Goal: Information Seeking & Learning: Learn about a topic

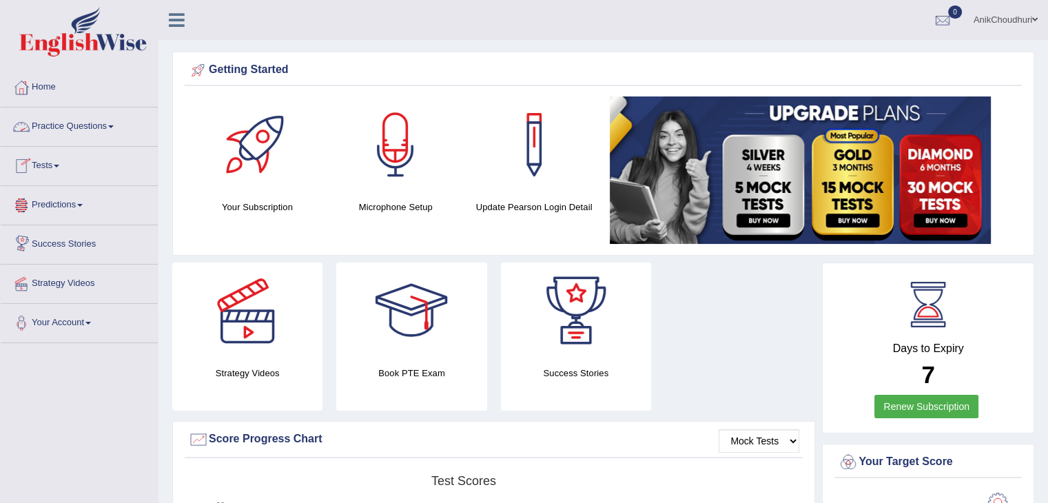
click at [72, 130] on link "Practice Questions" at bounding box center [79, 124] width 157 height 34
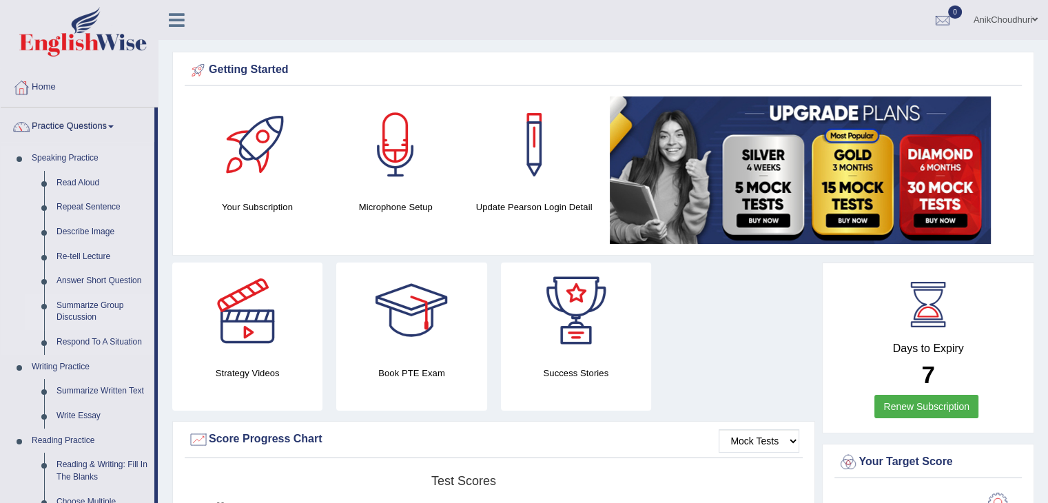
click at [105, 309] on link "Summarize Group Discussion" at bounding box center [102, 311] width 104 height 37
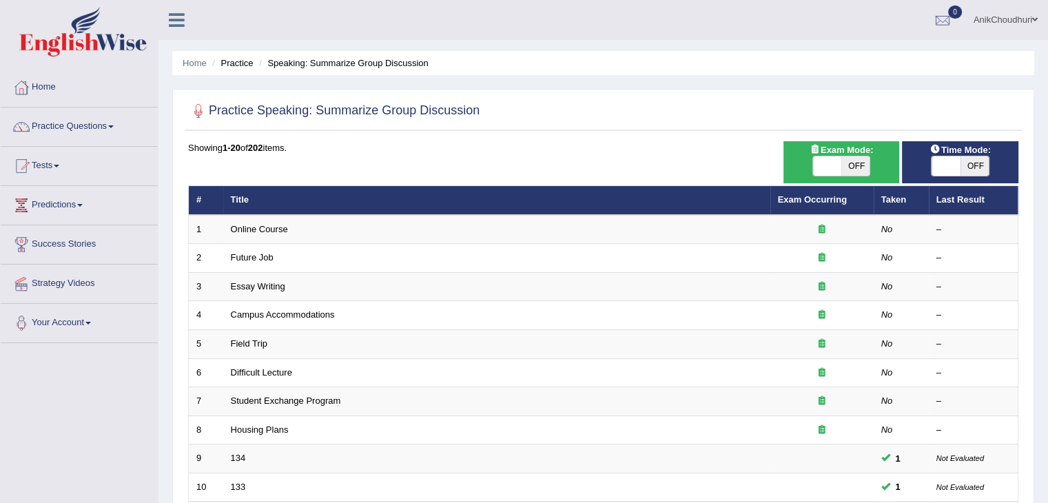
click at [1037, 90] on div "Home Practice Speaking: Summarize Group Discussion Practice Speaking: Summarize…" at bounding box center [602, 439] width 889 height 878
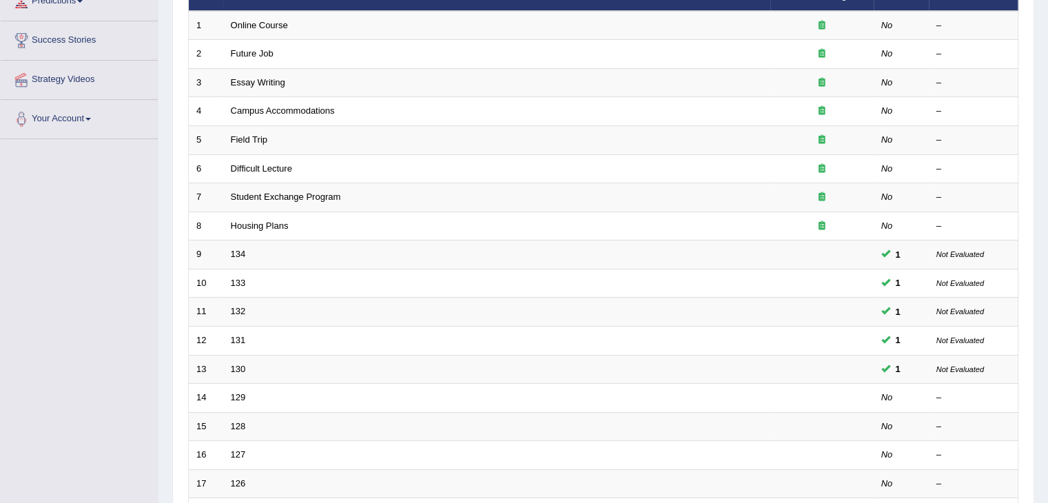
scroll to position [373, 0]
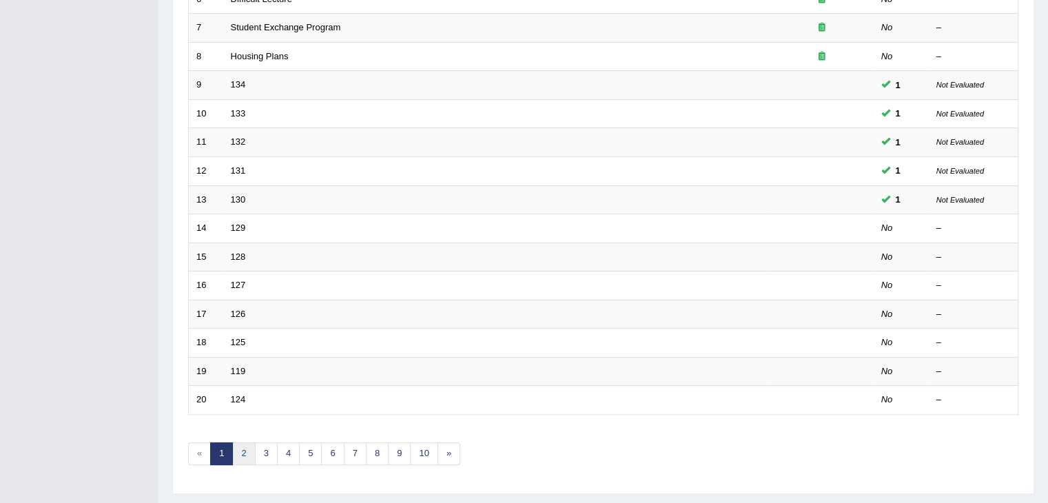
click at [238, 448] on link "2" at bounding box center [243, 453] width 23 height 23
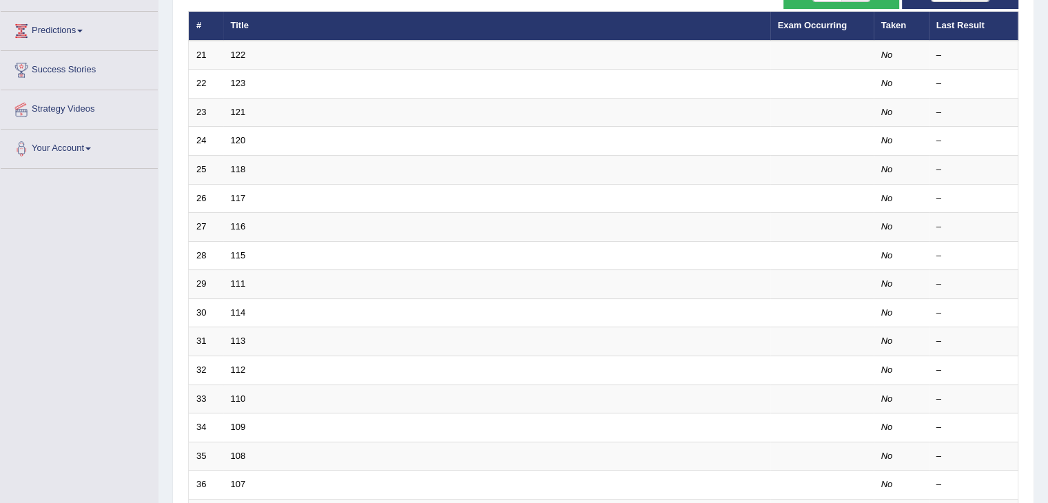
scroll to position [405, 0]
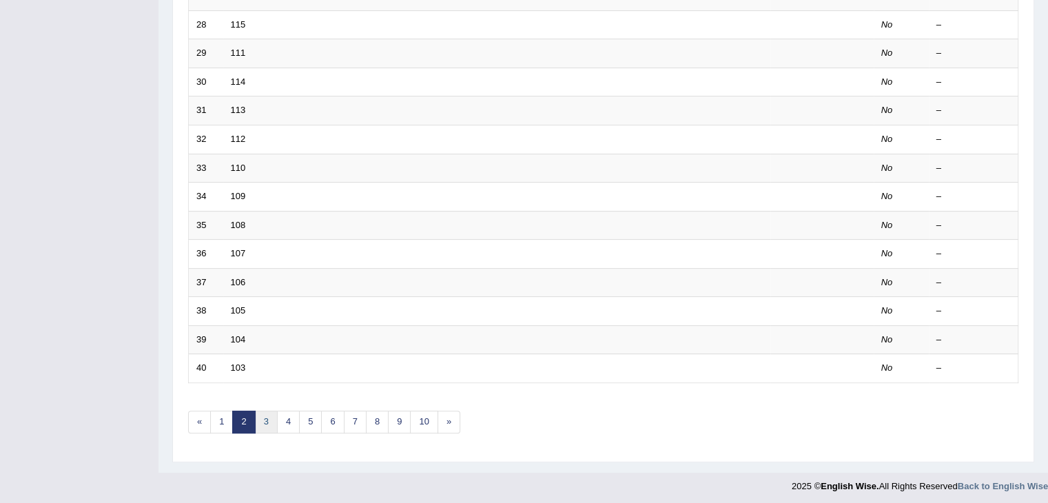
click at [270, 419] on link "3" at bounding box center [266, 422] width 23 height 23
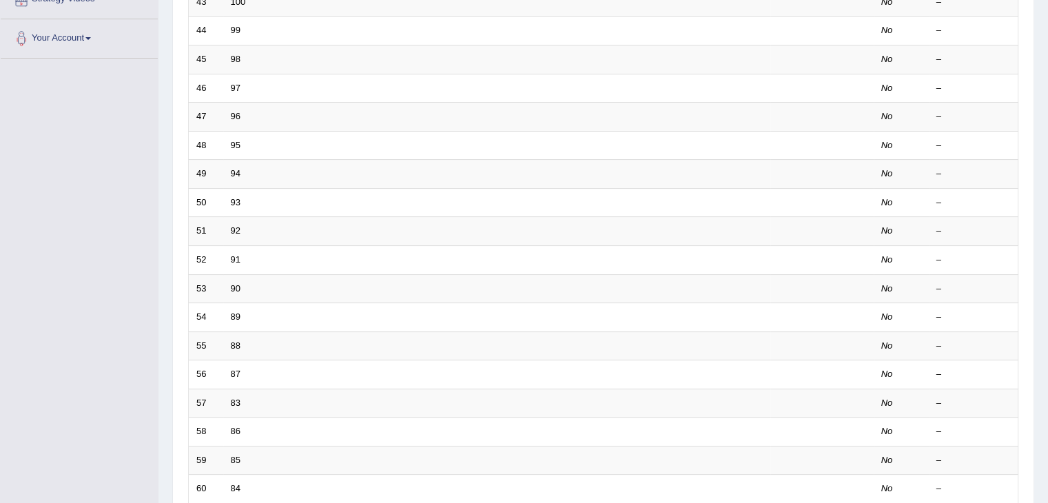
scroll to position [405, 0]
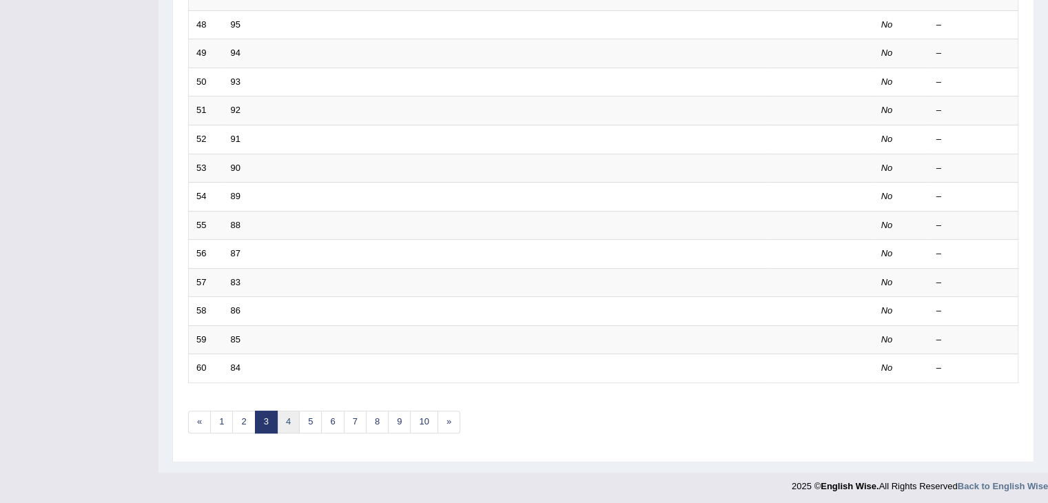
click at [282, 423] on link "4" at bounding box center [288, 422] width 23 height 23
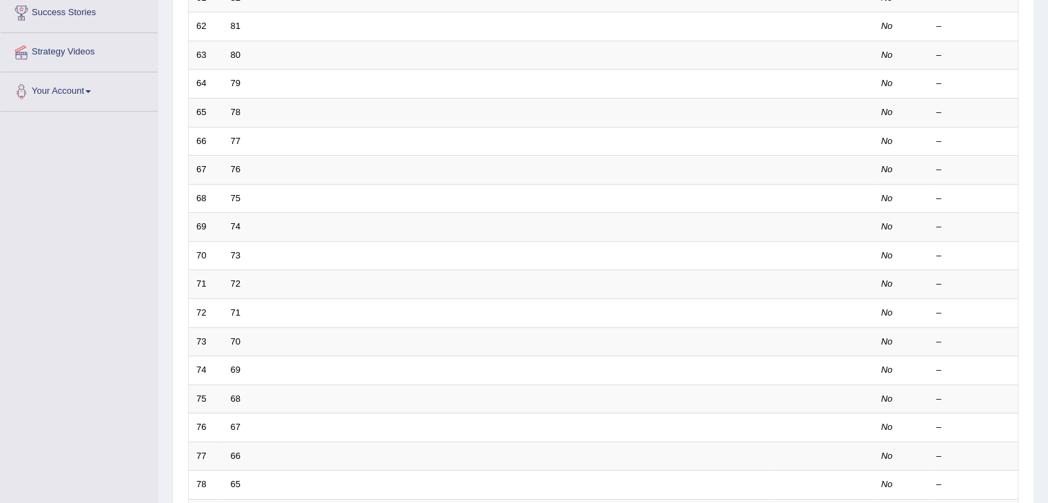
scroll to position [405, 0]
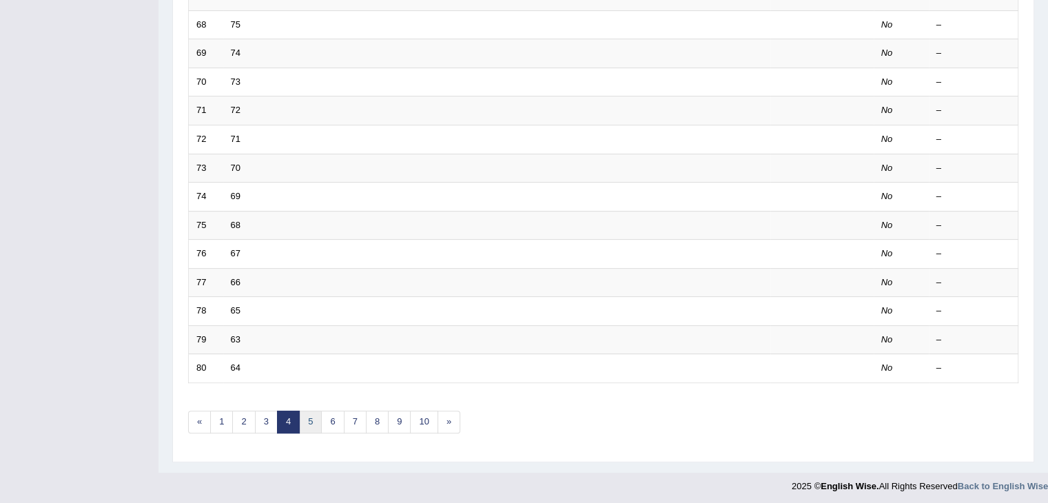
click at [315, 424] on link "5" at bounding box center [310, 422] width 23 height 23
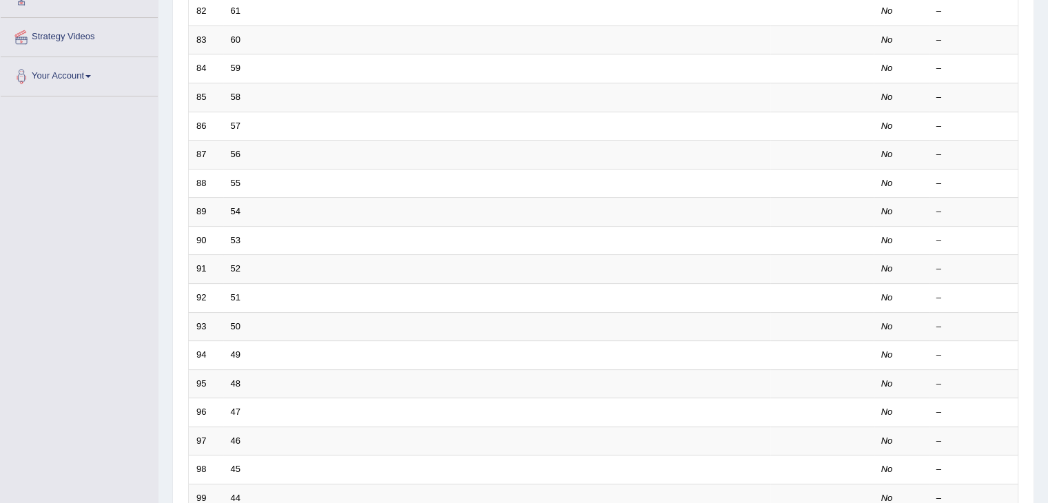
scroll to position [405, 0]
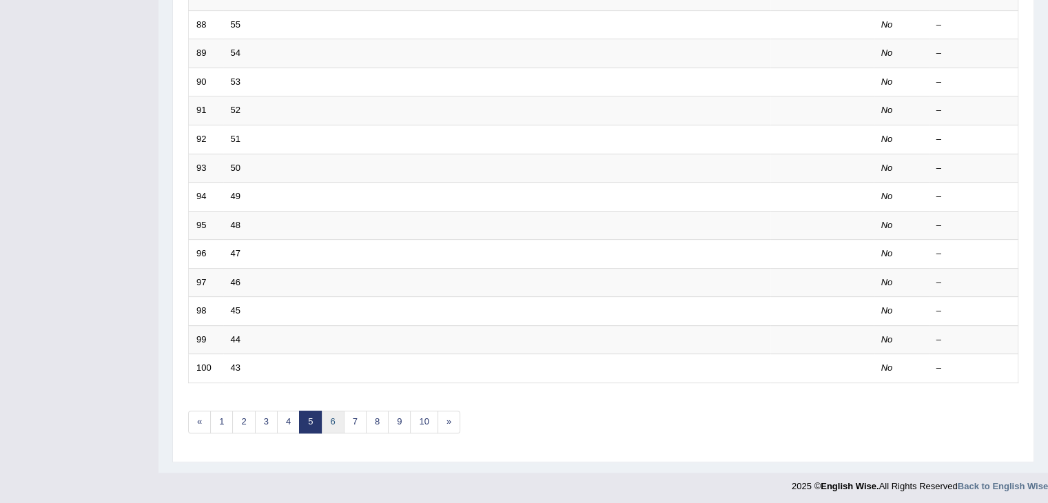
click at [331, 422] on link "6" at bounding box center [332, 422] width 23 height 23
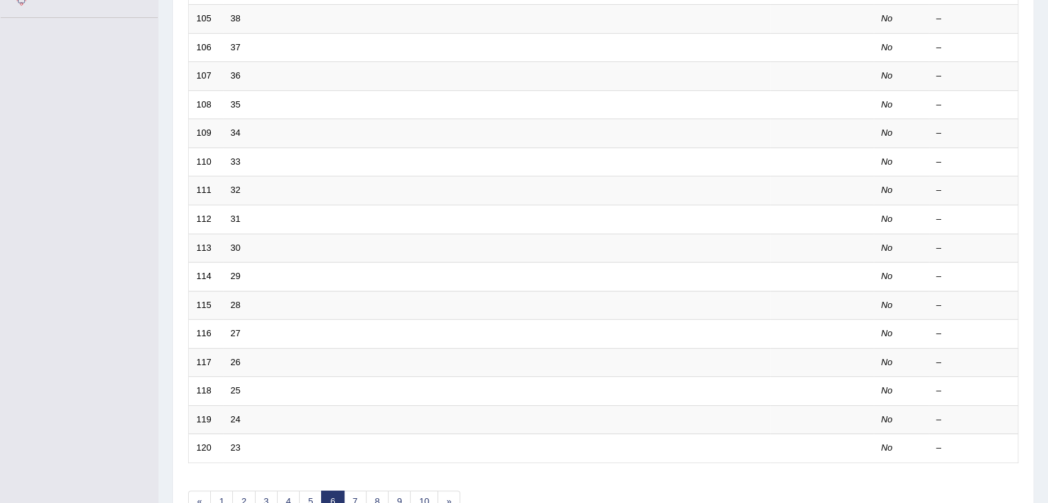
scroll to position [405, 0]
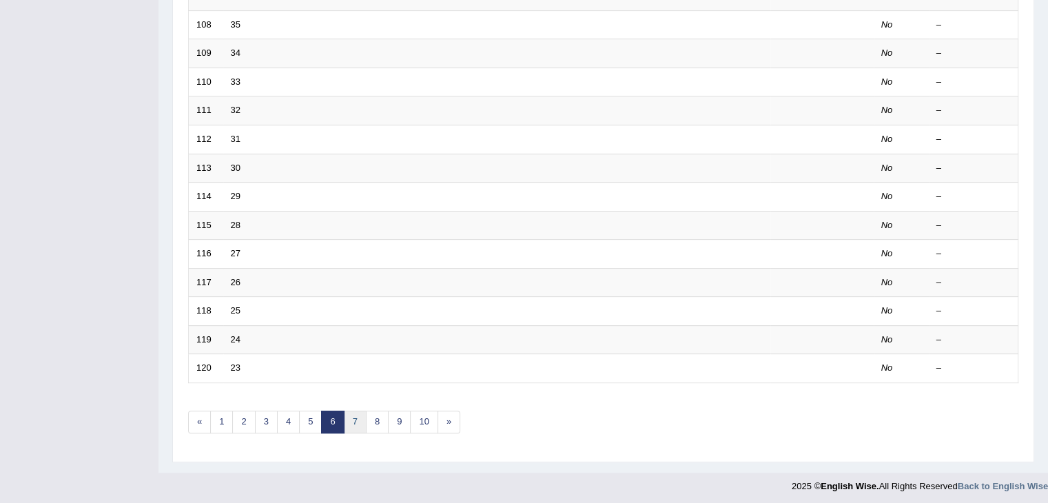
click at [344, 419] on link "7" at bounding box center [355, 422] width 23 height 23
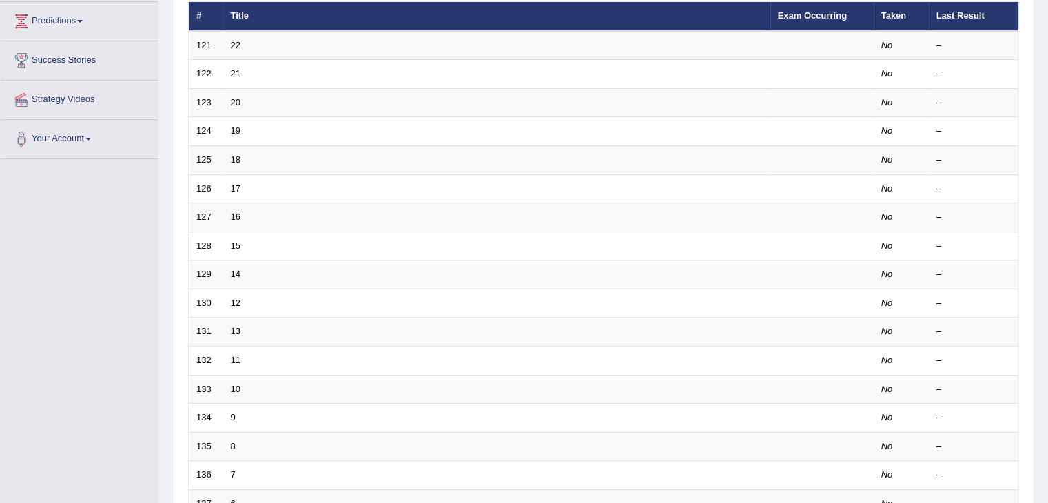
scroll to position [405, 0]
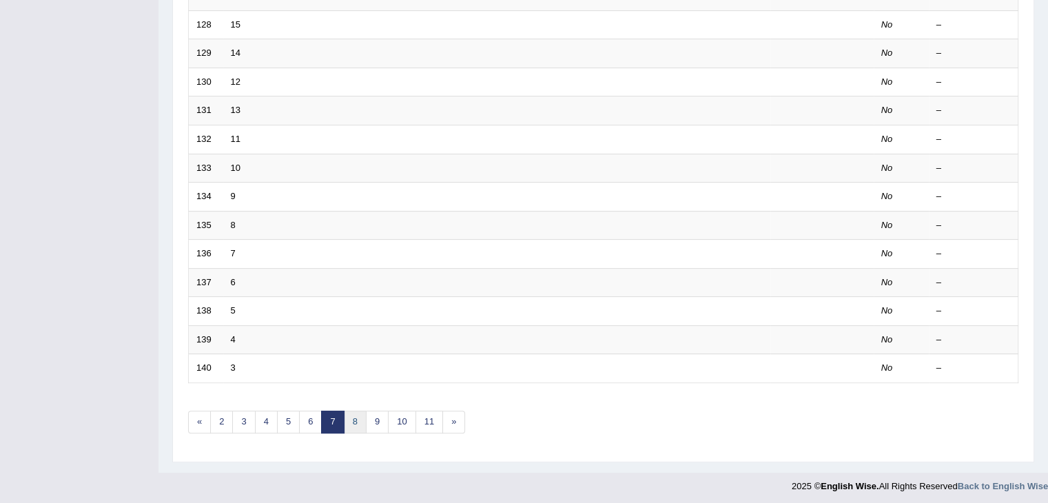
click at [354, 422] on link "8" at bounding box center [355, 422] width 23 height 23
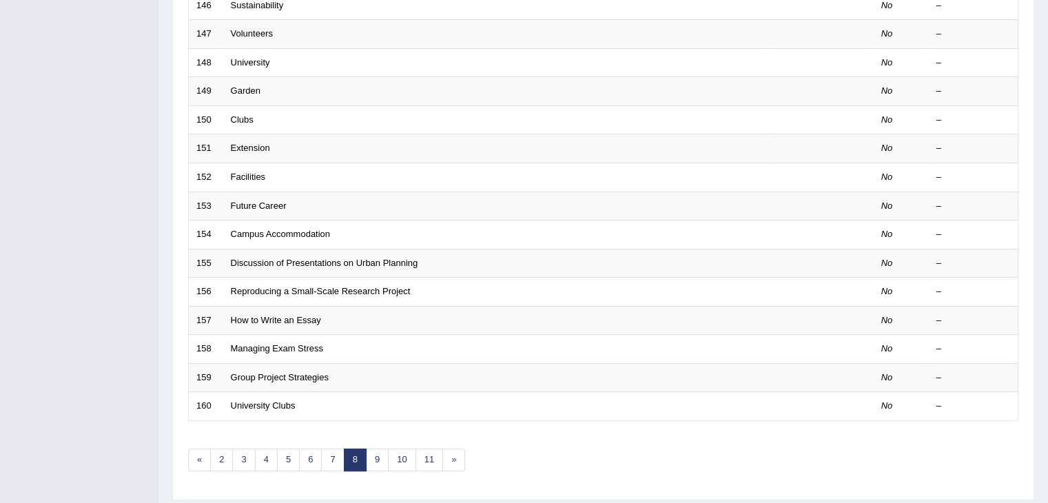
scroll to position [372, 0]
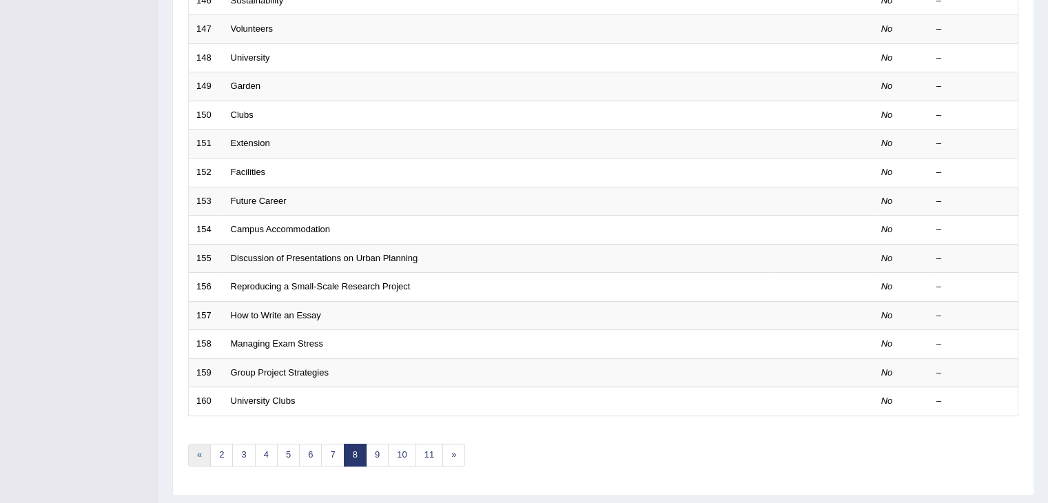
click at [195, 453] on link "«" at bounding box center [199, 455] width 23 height 23
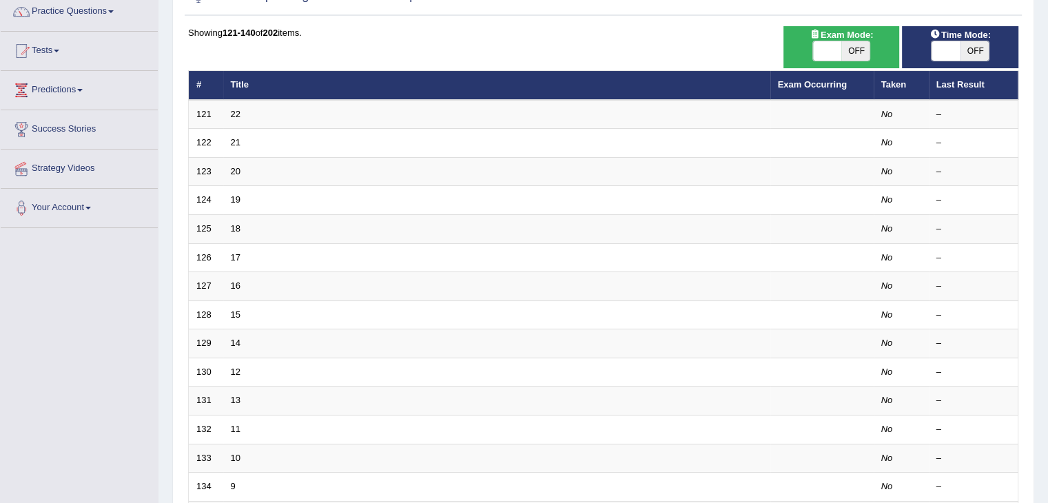
scroll to position [405, 0]
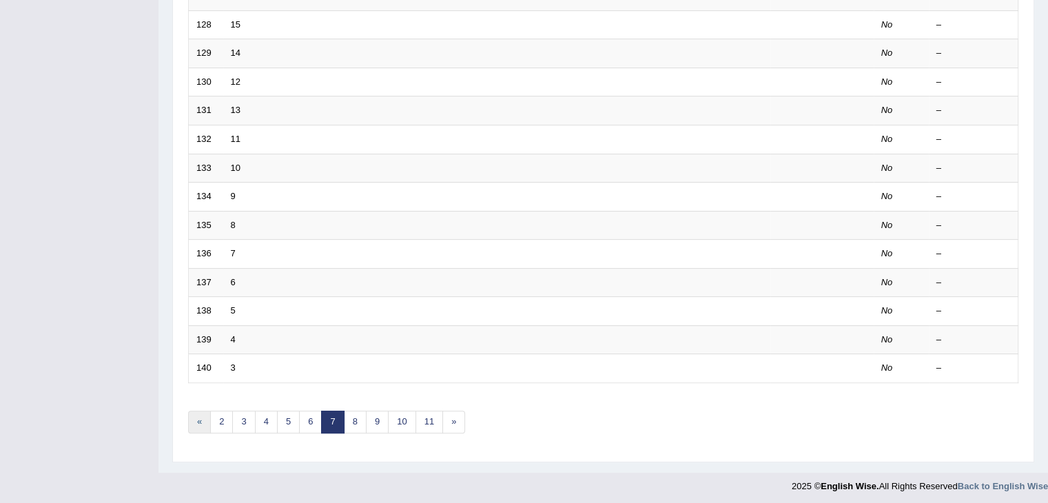
click at [205, 417] on link "«" at bounding box center [199, 422] width 23 height 23
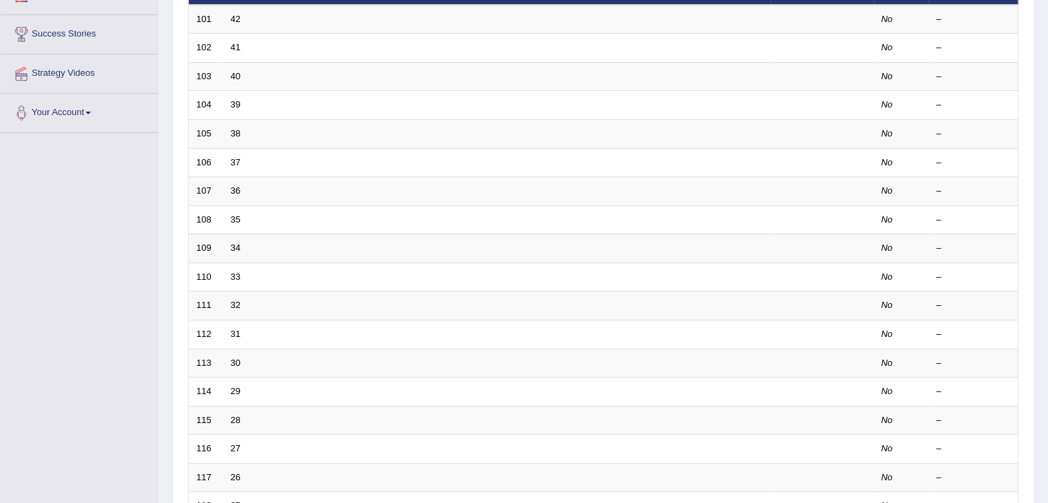
scroll to position [405, 0]
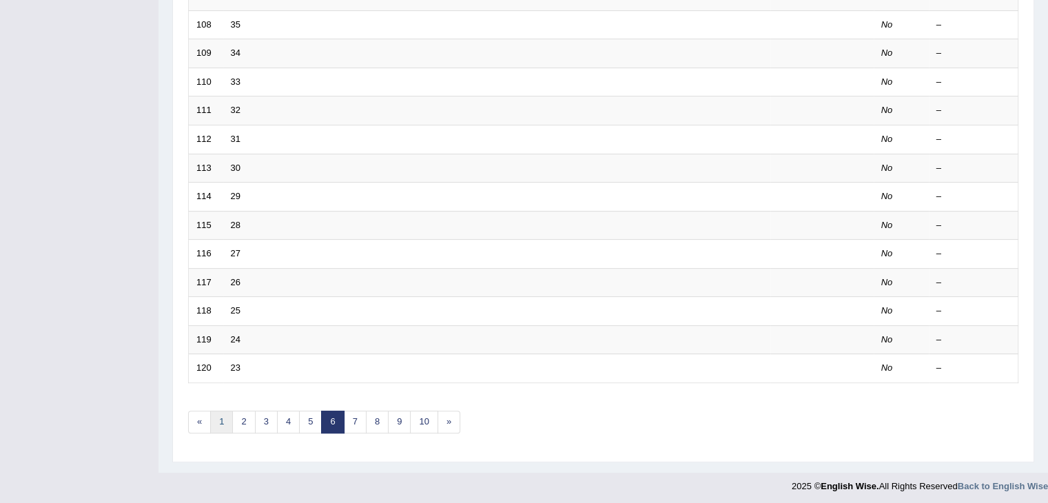
click at [218, 424] on link "1" at bounding box center [221, 422] width 23 height 23
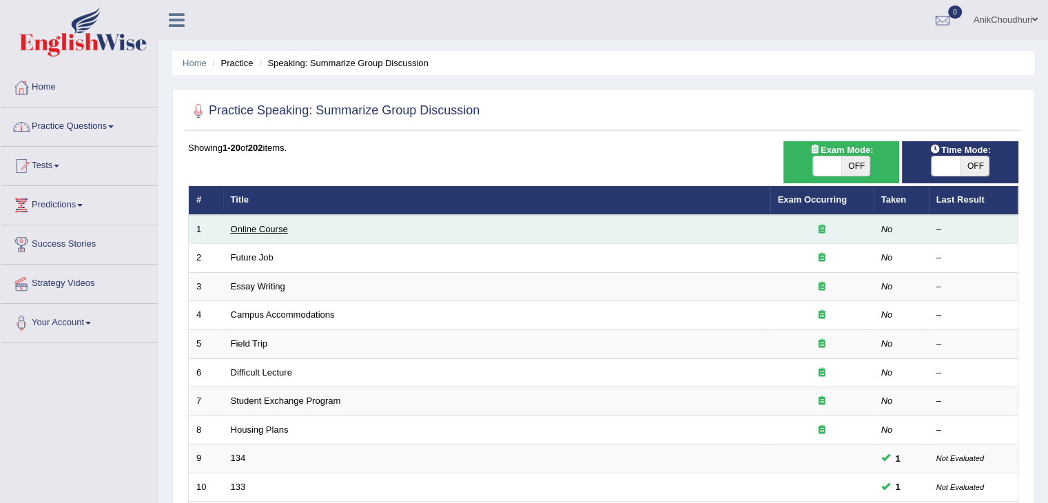
click at [271, 224] on link "Online Course" at bounding box center [259, 229] width 57 height 10
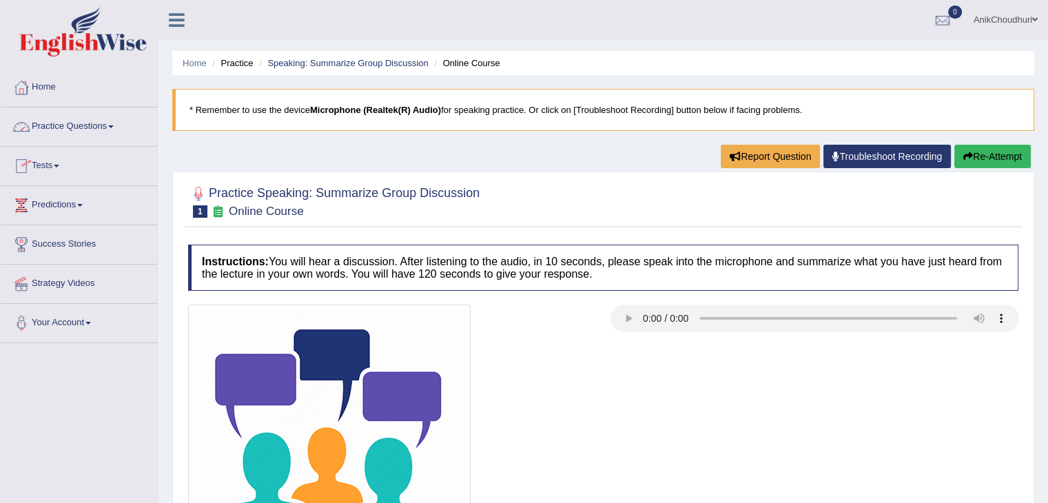
click at [68, 122] on link "Practice Questions" at bounding box center [79, 124] width 157 height 34
